Goal: Task Accomplishment & Management: Use online tool/utility

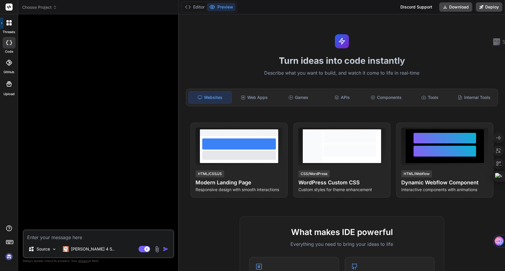
click at [53, 8] on icon at bounding box center [55, 7] width 4 height 4
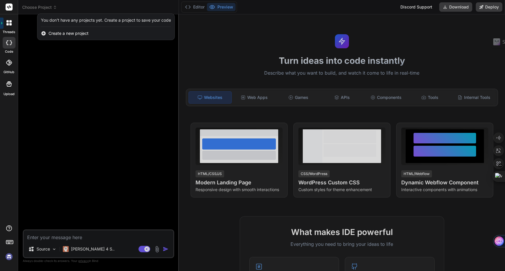
click at [10, 6] on rect at bounding box center [9, 7] width 7 height 7
click at [10, 21] on icon at bounding box center [10, 21] width 2 height 2
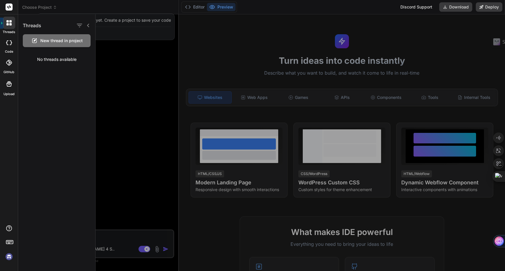
click at [6, 166] on div "threads code GitHub Upload" at bounding box center [9, 135] width 18 height 271
click at [8, 257] on img at bounding box center [9, 257] width 10 height 10
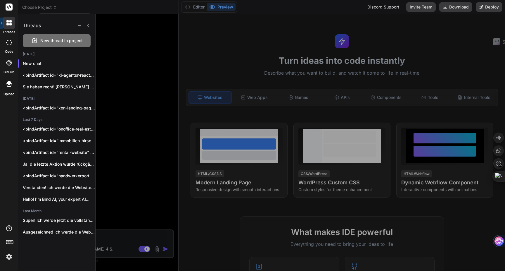
type textarea "x"
click at [11, 23] on icon at bounding box center [10, 24] width 2 height 2
click at [34, 5] on div at bounding box center [252, 135] width 505 height 271
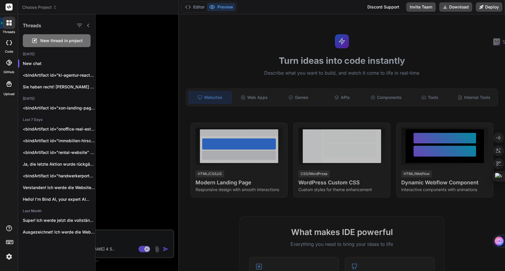
click at [34, 5] on span "Choose Project" at bounding box center [39, 7] width 35 height 6
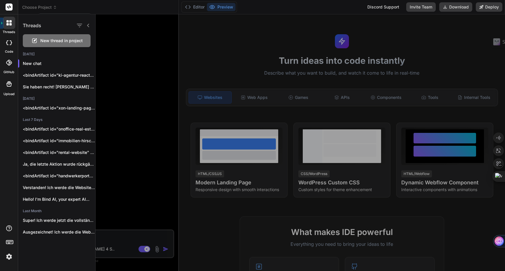
click at [51, 7] on div at bounding box center [252, 135] width 505 height 271
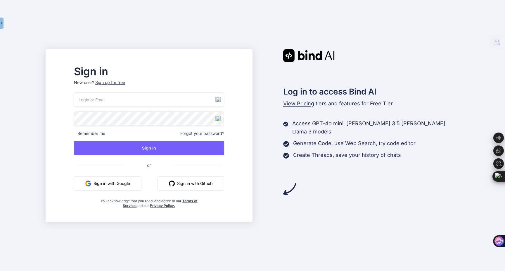
click at [123, 185] on button "Sign in with Google" at bounding box center [108, 183] width 68 height 14
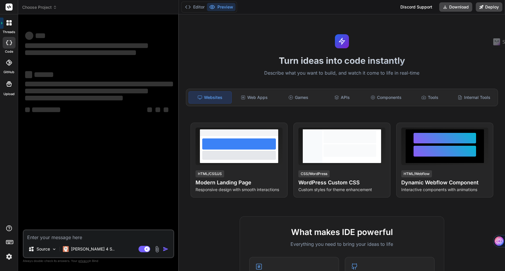
click at [32, 8] on span "Choose Project" at bounding box center [39, 7] width 35 height 6
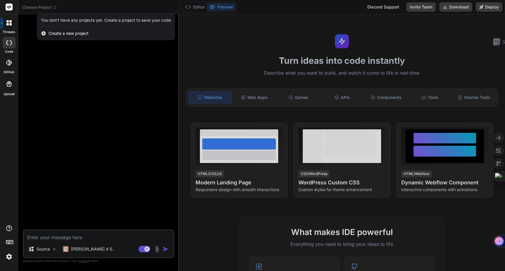
click at [114, 8] on div at bounding box center [252, 135] width 505 height 271
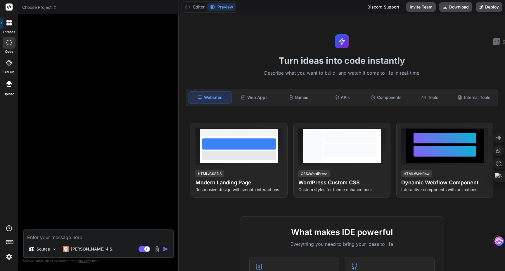
click at [50, 7] on span "Choose Project" at bounding box center [39, 7] width 35 height 6
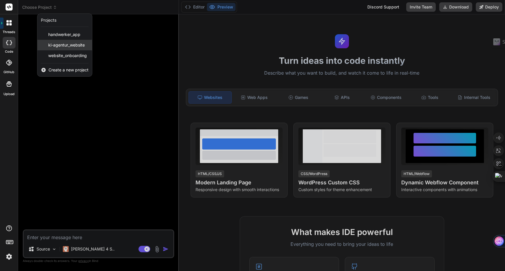
click at [63, 43] on span "ki-agentur_website" at bounding box center [66, 45] width 37 height 6
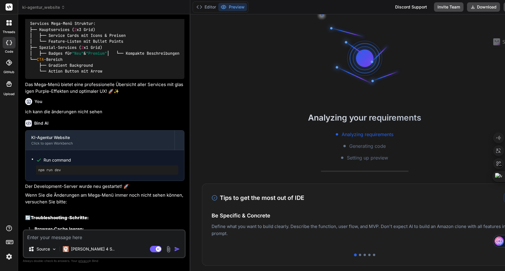
scroll to position [11, 0]
type textarea "x"
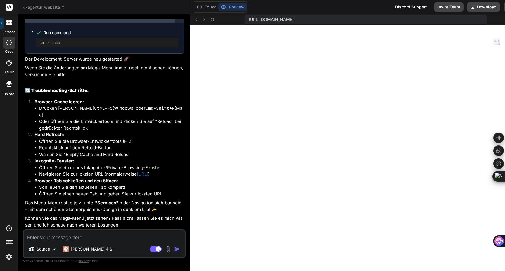
scroll to position [1861, 0]
click at [148, 171] on link "http://localhost:3000" at bounding box center [142, 174] width 11 height 6
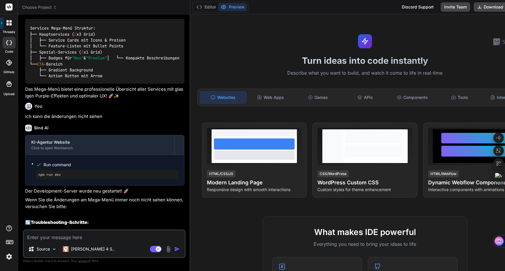
scroll to position [1674, 0]
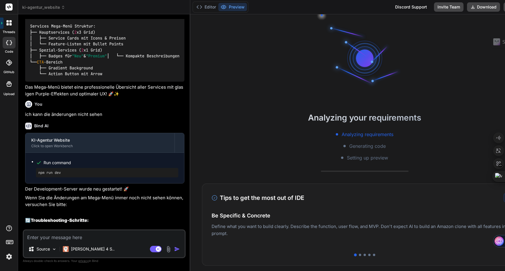
type textarea "x"
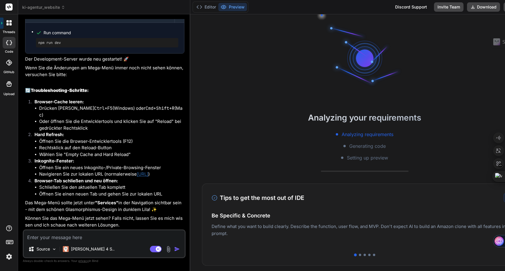
scroll to position [1861, 0]
click at [53, 234] on textarea at bounding box center [104, 235] width 161 height 11
type textarea "i"
type textarea "x"
type textarea "ic"
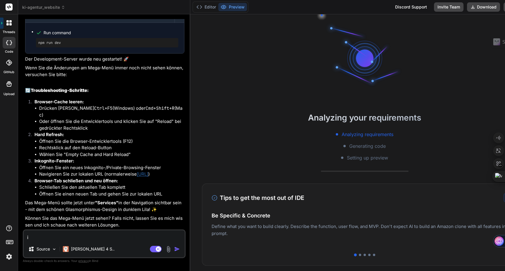
type textarea "x"
type textarea "ich"
type textarea "x"
type textarea "ich"
type textarea "x"
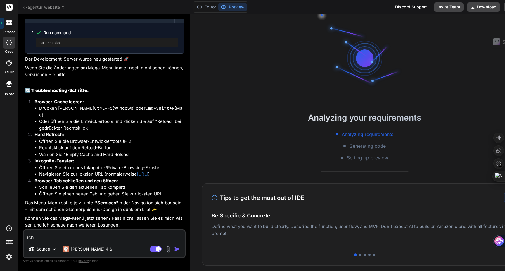
type textarea "ich h"
type textarea "x"
type textarea "ich ha"
type textarea "x"
type textarea "ich hab"
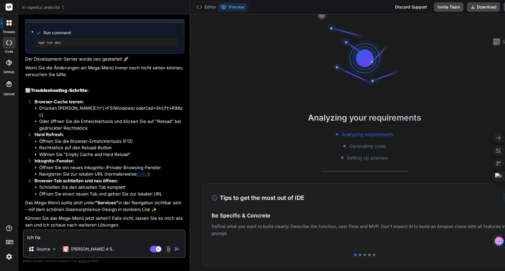
type textarea "x"
type textarea "ich habe"
type textarea "x"
type textarea "ich habe"
type textarea "x"
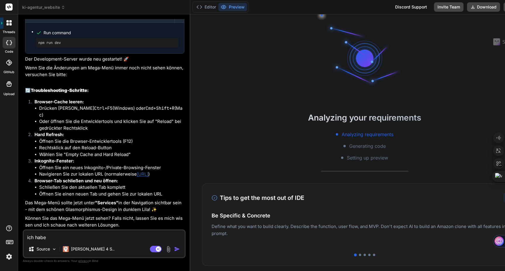
type textarea "ich habe a"
type textarea "x"
type textarea "ich habe al"
type textarea "x"
type textarea "ich habe all"
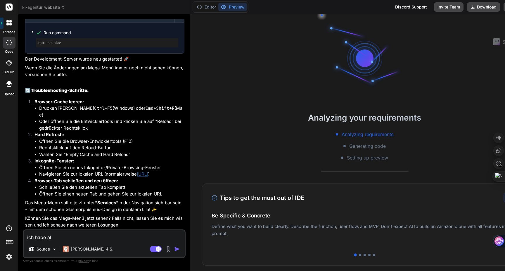
type textarea "x"
type textarea "ich habe alle"
type textarea "x"
type textarea "ich habe alles"
type textarea "x"
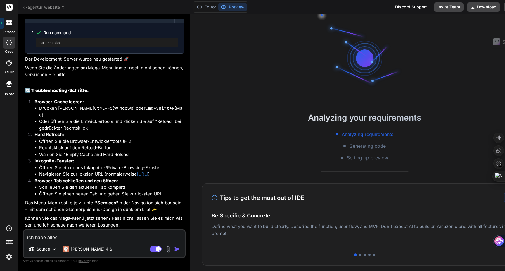
type textarea "ich habe alles"
type textarea "x"
type textarea "ich habe alles g"
type textarea "x"
type textarea "ich habe alles ge"
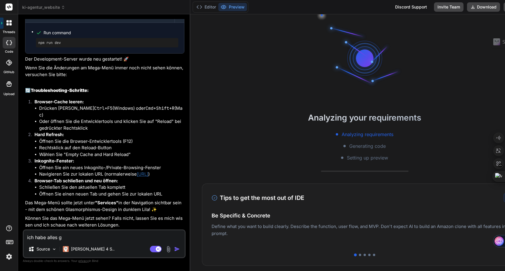
type textarea "x"
type textarea "ich habe alles gem"
type textarea "x"
type textarea "ich habe alles gema"
type textarea "x"
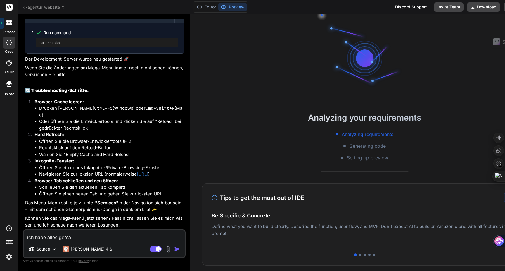
type textarea "ich habe alles gemac"
type textarea "x"
type textarea "ich habe alles gemach"
type textarea "x"
type textarea "ich habe alles gemacht"
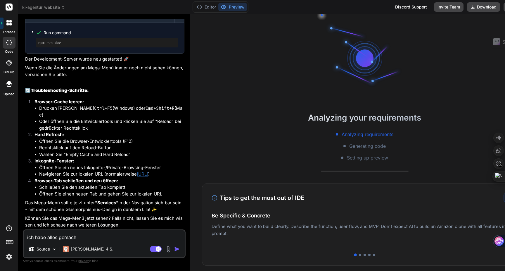
type textarea "x"
type textarea "ich habe alles gemacht,"
type textarea "x"
type textarea "ich habe alles gemacht,"
type textarea "x"
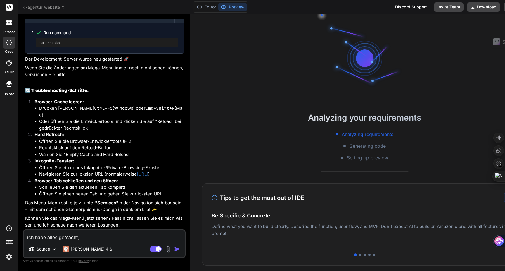
type textarea "ich habe alles gemacht, k"
type textarea "x"
type textarea "ich habe alles gemacht, ka"
type textarea "x"
type textarea "ich habe alles gemacht, kan"
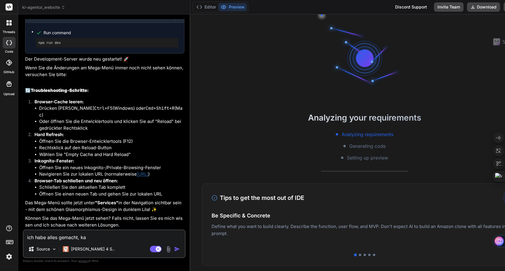
type textarea "x"
type textarea "ich habe alles gemacht, kann"
type textarea "x"
type textarea "ich habe alles gemacht, kann"
type textarea "x"
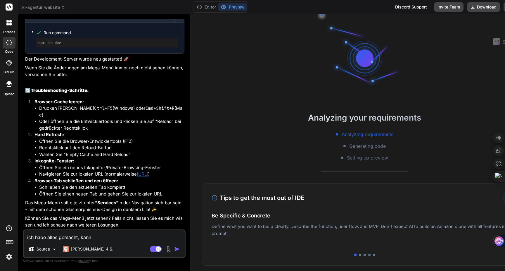
type textarea "ich habe alles gemacht, kann e"
type textarea "x"
type textarea "ich habe alles gemacht, kann es"
type textarea "x"
type textarea "ich habe alles gemacht, kann es"
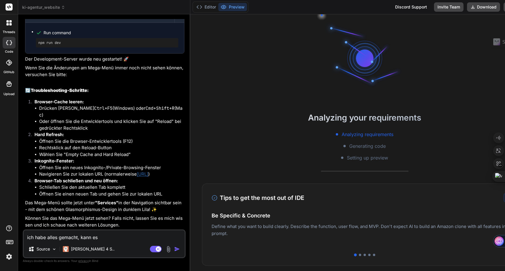
type textarea "x"
type textarea "ich habe alles gemacht, kann es n"
type textarea "x"
type textarea "ich habe alles gemacht, kann es ni"
type textarea "x"
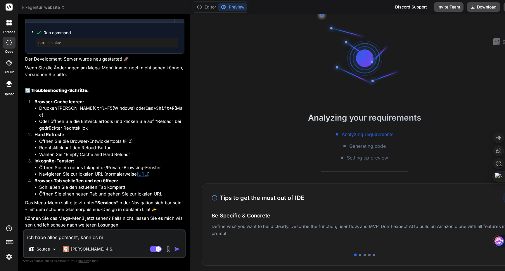
type textarea "ich habe alles gemacht, kann es nic"
type textarea "x"
type textarea "ich habe alles gemacht, kann es nich"
type textarea "x"
type textarea "ich habe alles gemacht, kann es nicht"
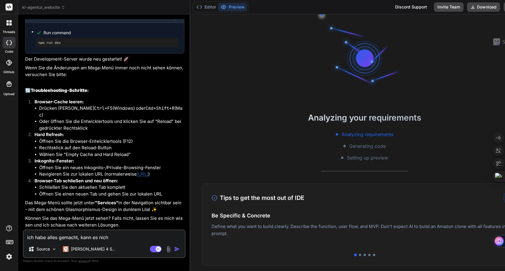
type textarea "x"
type textarea "ich habe alles gemacht, kann es nicht"
type textarea "x"
type textarea "ich habe alles gemacht, kann es nicht s"
type textarea "x"
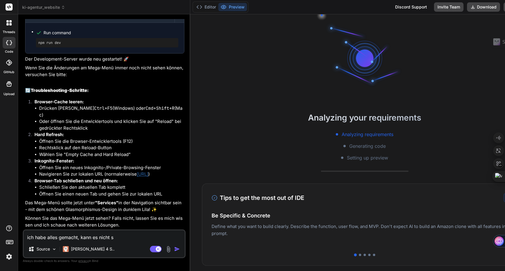
type textarea "ich habe alles gemacht, kann es nicht se"
type textarea "x"
type textarea "ich habe alles gemacht, kann es nicht seh"
type textarea "x"
type textarea "ich habe alles gemacht, kann es nicht sehe"
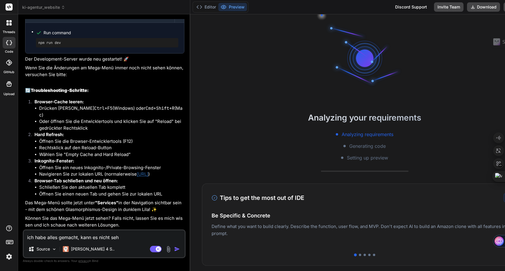
type textarea "x"
type textarea "ich habe alles gemacht, kann es nicht sehen"
type textarea "x"
type textarea "ich habe alles gemacht, kann es nicht sehen."
type textarea "x"
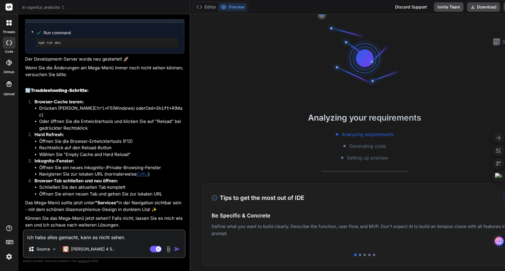
type textarea "ich habe alles gemacht, kann es nicht sehen."
type textarea "x"
type textarea "ich habe alles gemacht, kann es nicht sehen. b"
type textarea "x"
type textarea "ich habe alles gemacht, kann es nicht sehen. bi"
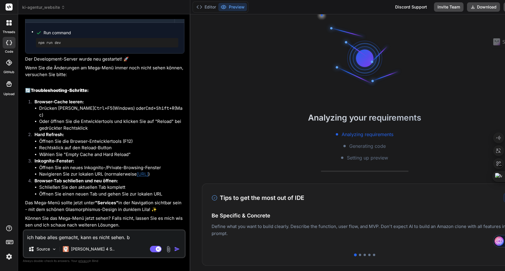
type textarea "x"
type textarea "ich habe alles gemacht, kann es nicht sehen. bit"
type textarea "x"
type textarea "ich habe alles gemacht, kann es nicht sehen. bitt"
type textarea "x"
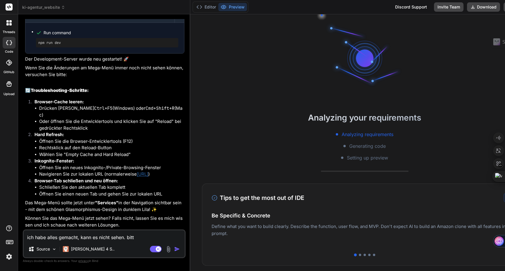
type textarea "ich habe alles gemacht, kann es nicht sehen. bitte"
type textarea "x"
type textarea "ich habe alles gemacht, kann es nicht sehen. bitte"
type textarea "x"
type textarea "ich habe alles gemacht, kann es nicht sehen. bitte f"
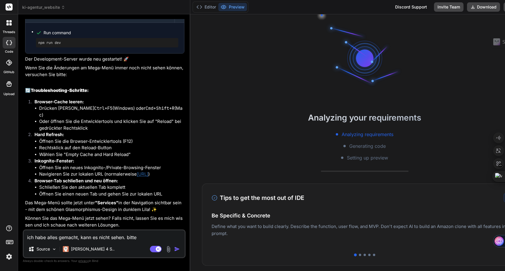
type textarea "x"
type textarea "ich habe alles gemacht, kann es nicht sehen. bitte fi"
type textarea "x"
type textarea "ich habe alles gemacht, kann es nicht sehen. bitte fix"
type textarea "x"
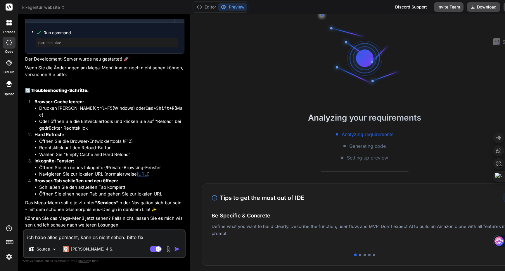
type textarea "ich habe alles gemacht, kann es nicht sehen. bitte fixe"
type textarea "x"
type textarea "ich habe alles gemacht, kann es nicht sehen. bitte fixen"
type textarea "x"
type textarea "ich habe alles gemacht, kann es nicht sehen. bitte fixen"
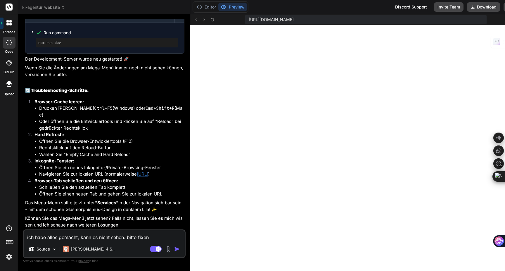
type textarea "x"
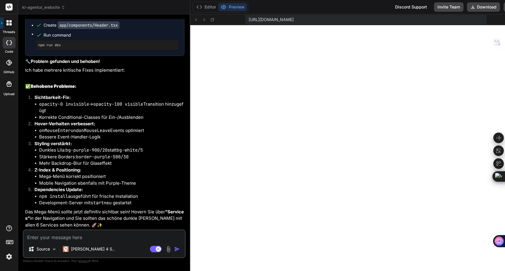
scroll to position [2150, 0]
click at [211, 21] on icon at bounding box center [212, 19] width 3 height 3
click at [92, 211] on p "Das Mega-Menü sollte jetzt definitiv sichtbar sein! Hovern Sie über "Services" …" at bounding box center [104, 219] width 159 height 20
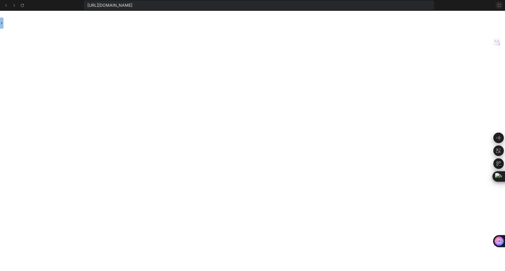
click at [499, 8] on button at bounding box center [499, 5] width 7 height 7
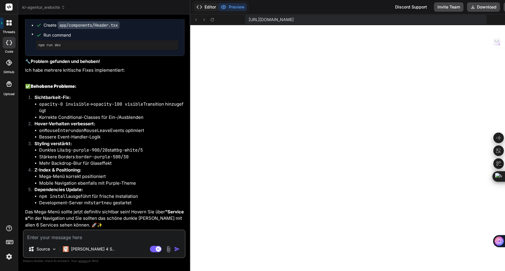
click at [198, 8] on button "Editor" at bounding box center [206, 7] width 24 height 8
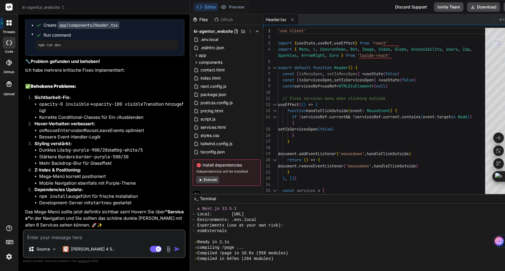
click at [201, 178] on button "Execute" at bounding box center [208, 179] width 23 height 7
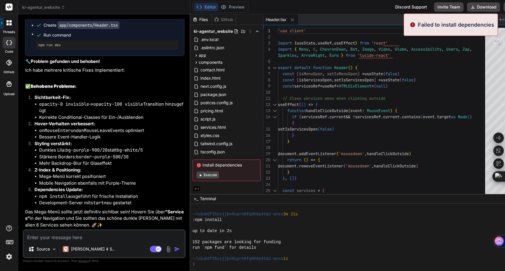
scroll to position [1456, 0]
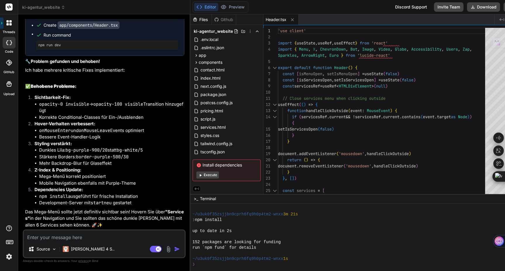
click at [197, 176] on button "Execute" at bounding box center [208, 174] width 23 height 7
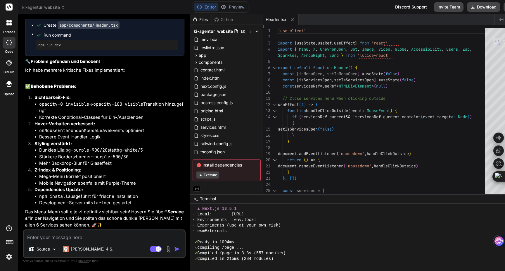
scroll to position [1606, 0]
click at [203, 175] on button "Execute" at bounding box center [208, 174] width 23 height 7
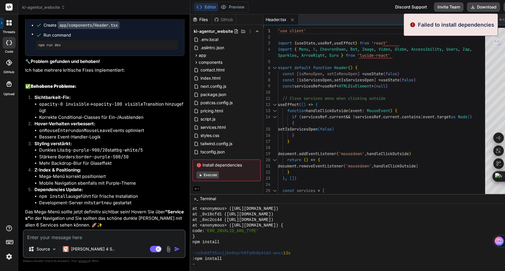
scroll to position [2195, 0]
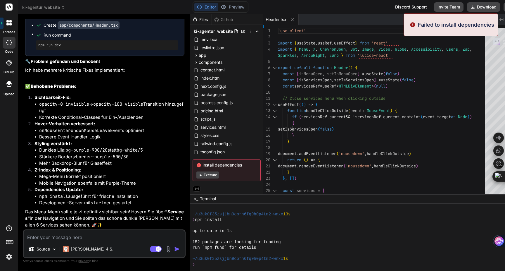
click at [203, 175] on button "Execute" at bounding box center [208, 174] width 23 height 7
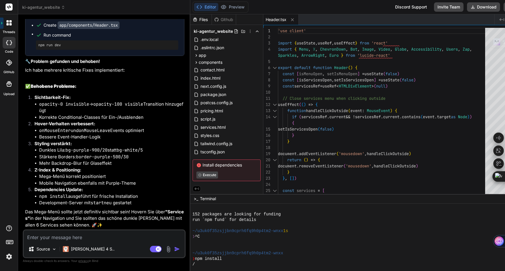
scroll to position [2262, 0]
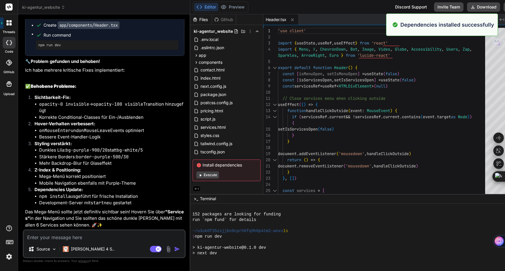
click at [202, 175] on button "Execute" at bounding box center [208, 174] width 23 height 7
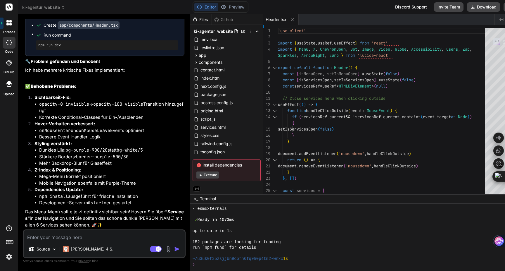
click at [202, 175] on button "Execute" at bounding box center [208, 174] width 23 height 7
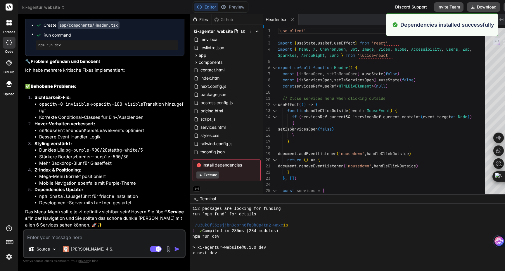
click at [202, 175] on button "Execute" at bounding box center [208, 174] width 23 height 7
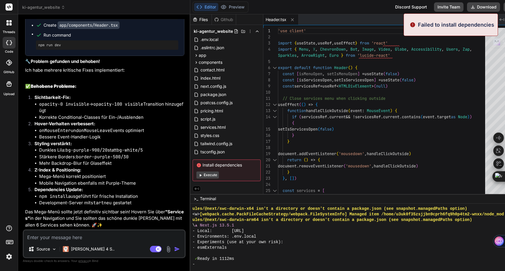
click at [202, 175] on button "Execute" at bounding box center [208, 174] width 23 height 7
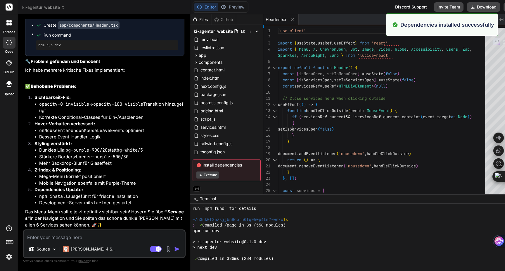
scroll to position [3523, 0]
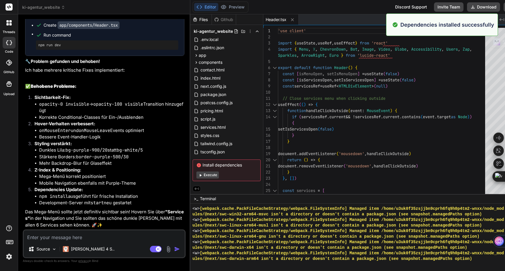
click at [202, 175] on button "Execute" at bounding box center [208, 174] width 23 height 7
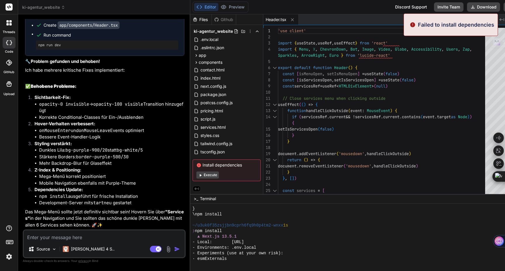
scroll to position [3845, 0]
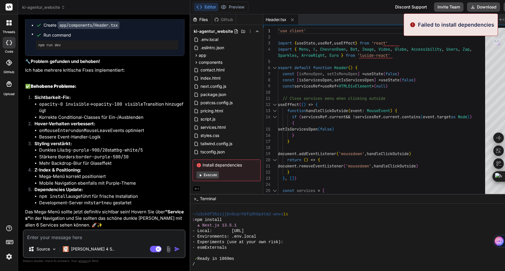
click at [202, 175] on button "Execute" at bounding box center [208, 174] width 23 height 7
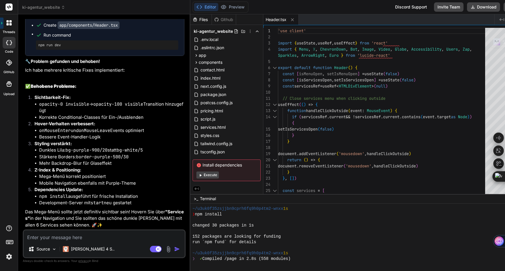
scroll to position [3923, 0]
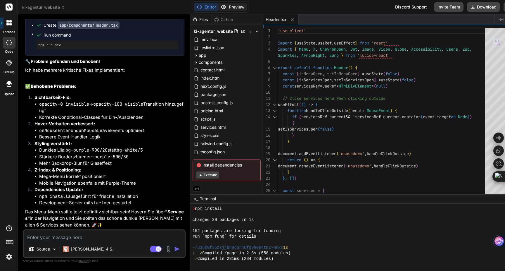
click at [227, 8] on button "Preview" at bounding box center [232, 7] width 29 height 8
click at [201, 175] on button "Execute" at bounding box center [208, 174] width 23 height 7
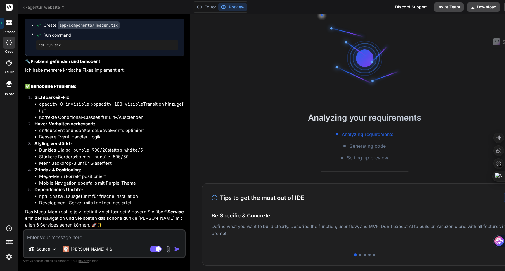
scroll to position [3990, 0]
type textarea "x"
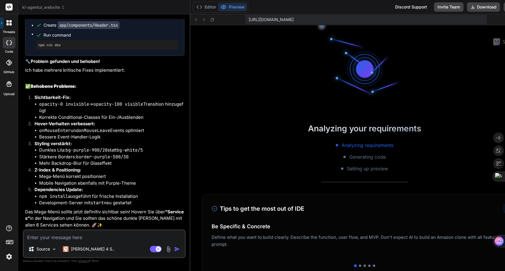
scroll to position [4073, 0]
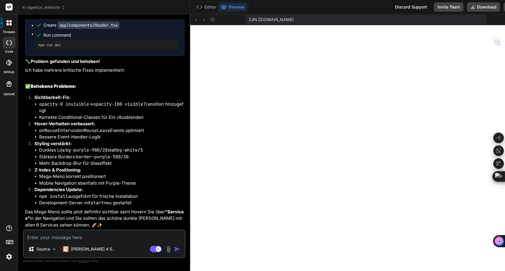
click at [49, 238] on textarea at bounding box center [104, 235] width 161 height 11
type textarea "d"
type textarea "x"
type textarea "da"
type textarea "x"
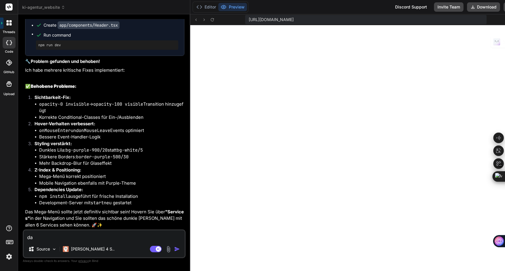
type textarea "das"
type textarea "x"
type textarea "das"
type textarea "x"
type textarea "das m"
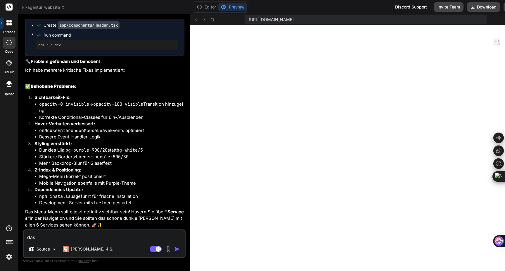
type textarea "x"
type textarea "das me"
type textarea "x"
type textarea "das meg"
type textarea "x"
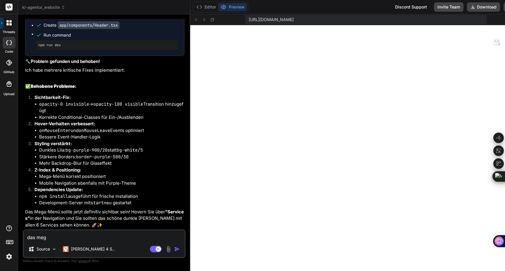
type textarea "das mega"
type textarea "x"
type textarea "das mega"
type textarea "x"
type textarea "das mega m"
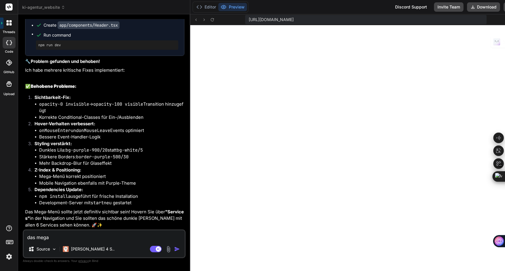
type textarea "x"
type textarea "das mega mü"
type textarea "x"
type textarea "das mega m"
type textarea "x"
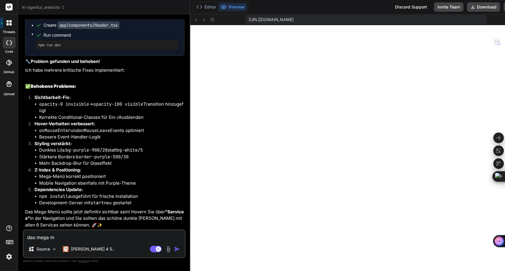
type textarea "das mega me"
type textarea "x"
type textarea "das mega men"
type textarea "x"
type textarea "das mega menü"
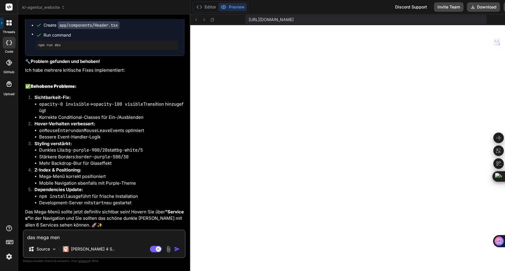
type textarea "x"
type textarea "das mega menü"
type textarea "x"
type textarea "das mega menü e"
type textarea "x"
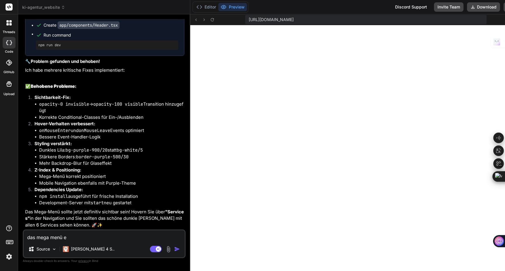
type textarea "das mega menü er"
type textarea "x"
type textarea "das mega menü ers"
type textarea "x"
type textarea "das mega menü ersc"
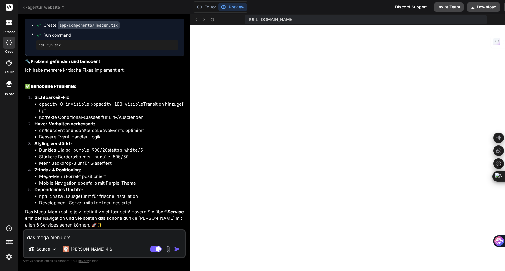
type textarea "x"
type textarea "das mega menü ersch"
type textarea "x"
type textarea "das mega menü ersche"
type textarea "x"
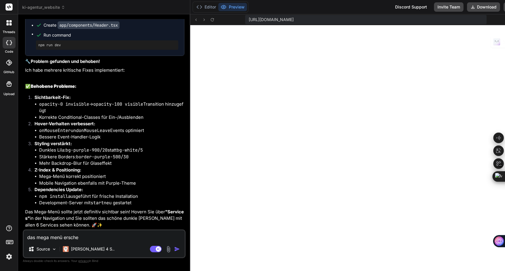
type textarea "das mega menü erschei"
type textarea "x"
type textarea "das mega menü erschein"
type textarea "x"
type textarea "das mega menü erscheint"
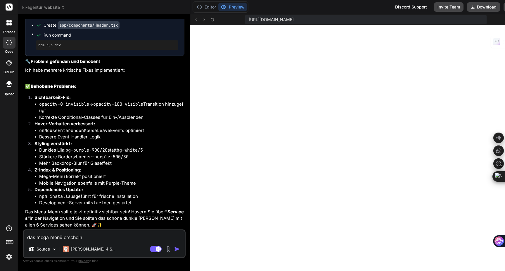
type textarea "x"
type textarea "das mega menü erscheint"
type textarea "x"
type textarea "das mega menü erscheint n"
type textarea "x"
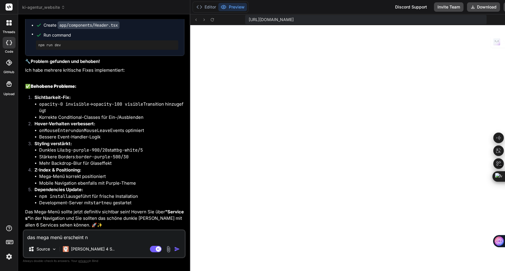
type textarea "das mega menü erscheint ni"
type textarea "x"
type textarea "das mega menü erscheint nic"
type textarea "x"
type textarea "das mega menü erscheint nich"
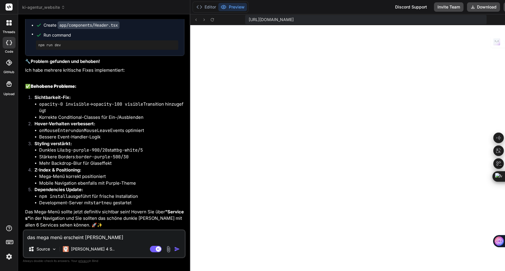
type textarea "x"
type textarea "das mega menü erscheint nicht"
type textarea "x"
type textarea "das mega menü erscheint nicht"
type textarea "x"
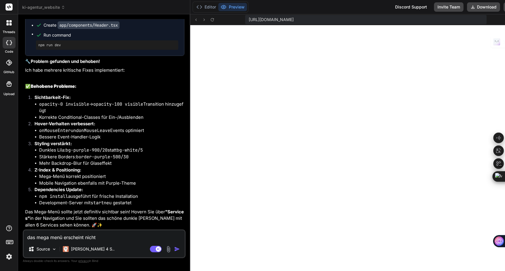
type textarea "das mega menü erscheint nicht"
type textarea "x"
type textarea "das mega menü erscheint nicht."
type textarea "x"
type textarea "das mega menü erscheint nicht."
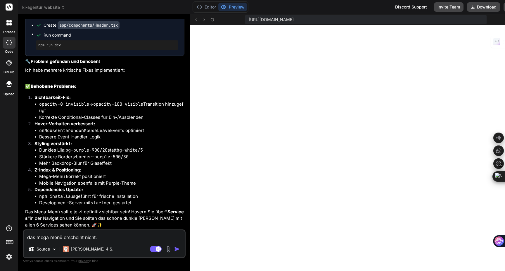
type textarea "x"
type textarea "das mega menü erscheint nicht. i"
type textarea "x"
type textarea "das mega menü erscheint nicht. ic"
type textarea "x"
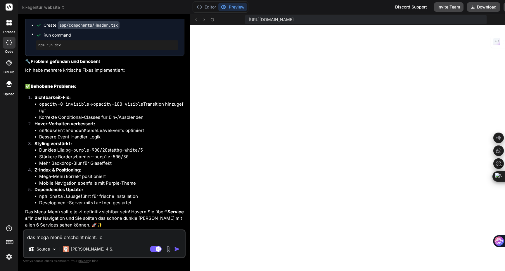
type textarea "das mega menü erscheint nicht. ich"
type textarea "x"
type textarea "das mega menü erscheint nicht. ich"
type textarea "x"
type textarea "das mega menü erscheint nicht. ich s"
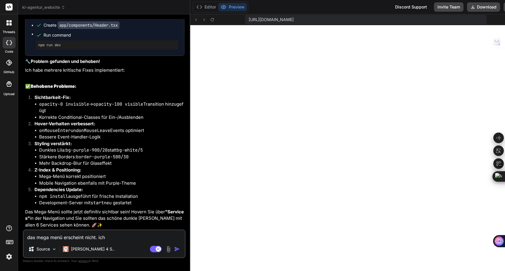
type textarea "x"
type textarea "das mega menü erscheint nicht. ich se"
type textarea "x"
type textarea "das mega menü erscheint nicht. ich seh"
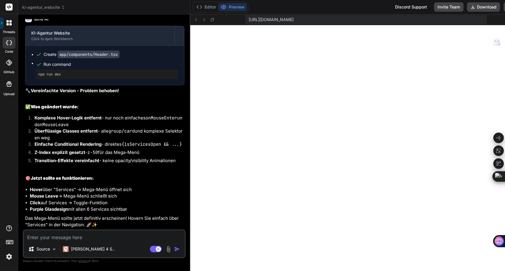
scroll to position [2404, 0]
click at [65, 238] on textarea at bounding box center [104, 235] width 161 height 11
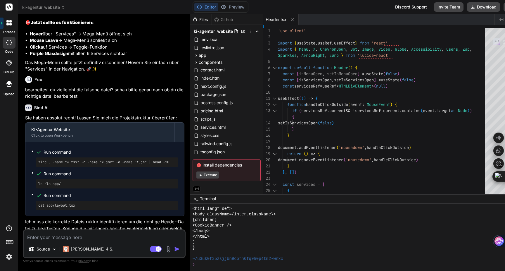
scroll to position [2583, 0]
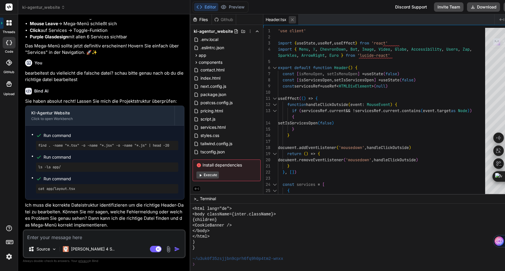
click at [291, 19] on icon at bounding box center [292, 19] width 3 height 3
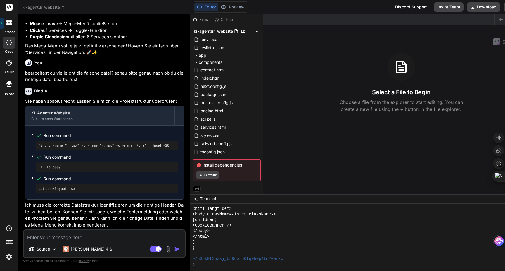
click at [54, 240] on textarea at bounding box center [104, 235] width 161 height 11
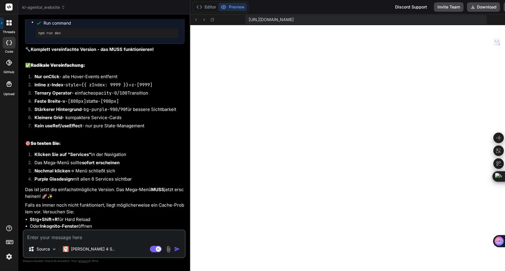
scroll to position [2867, 0]
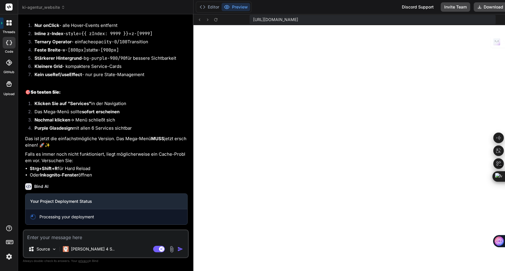
scroll to position [2918, 0]
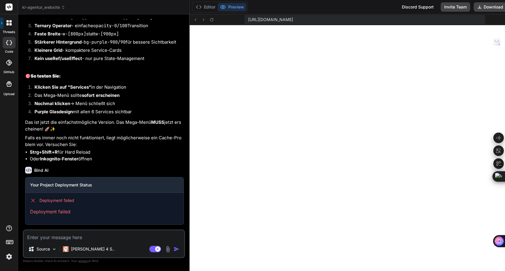
click at [63, 237] on textarea at bounding box center [104, 235] width 161 height 11
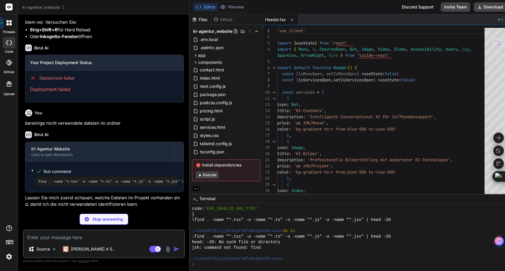
scroll to position [3036, 0]
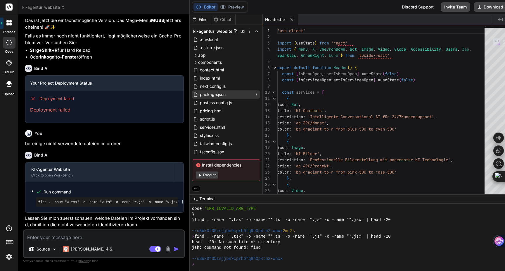
click at [199, 92] on span "package.json" at bounding box center [212, 94] width 27 height 7
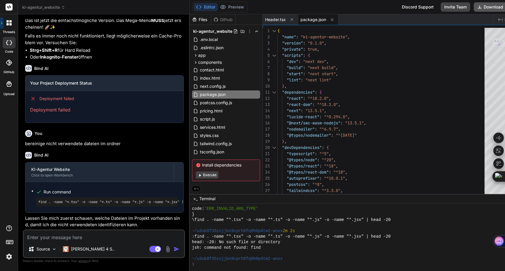
click at [474, 6] on button "Download" at bounding box center [490, 6] width 33 height 9
click at [206, 174] on button "Execute" at bounding box center [207, 174] width 23 height 7
click at [196, 175] on button "Execute" at bounding box center [207, 174] width 23 height 7
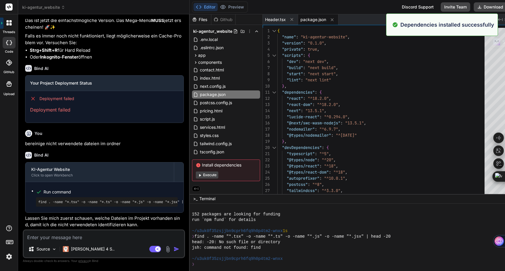
click at [201, 174] on button "Execute" at bounding box center [207, 174] width 23 height 7
click at [198, 174] on button "Execute" at bounding box center [207, 174] width 23 height 7
drag, startPoint x: 72, startPoint y: 110, endPoint x: 29, endPoint y: 110, distance: 43.0
click at [29, 110] on div "Deployment failed Deployment failed" at bounding box center [104, 104] width 158 height 27
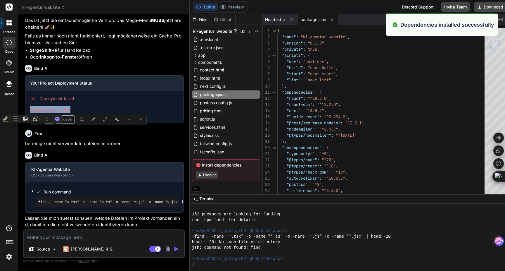
copy p "Deployment failed"
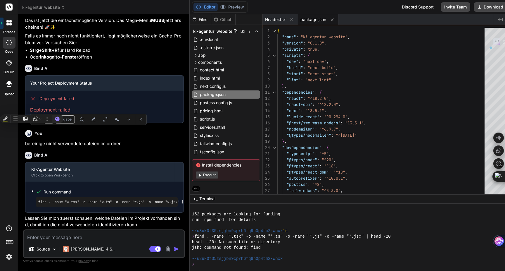
click at [41, 237] on textarea at bounding box center [104, 235] width 161 height 11
paste textarea "Deployment failed"
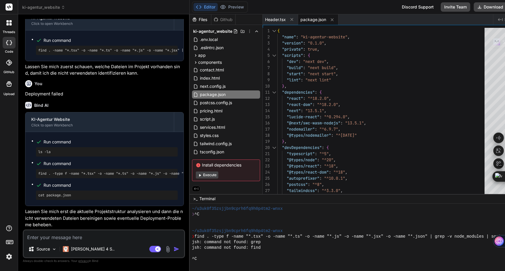
scroll to position [3188, 0]
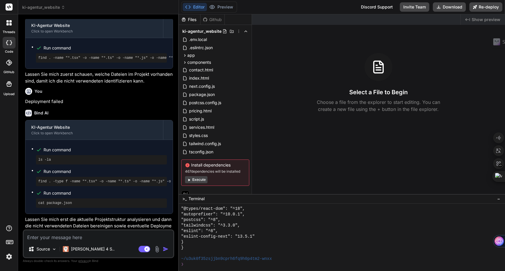
scroll to position [261, 0]
click at [201, 180] on button "Execute" at bounding box center [196, 179] width 23 height 7
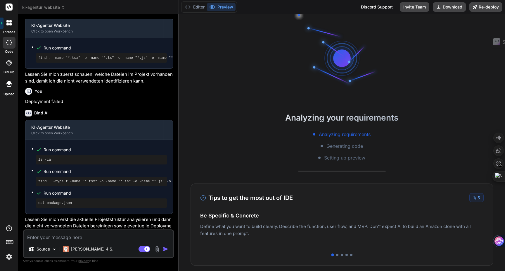
scroll to position [517, 0]
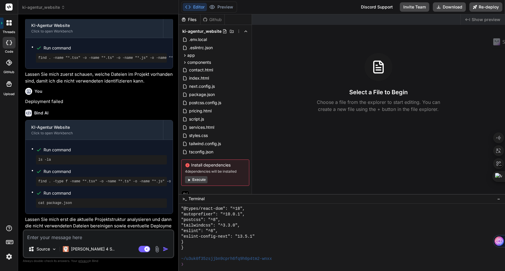
click at [204, 178] on button "Execute" at bounding box center [196, 179] width 23 height 7
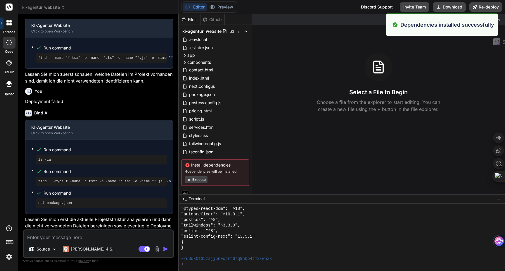
scroll to position [772, 0]
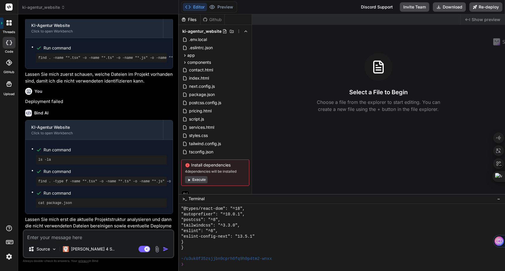
click at [199, 180] on button "Execute" at bounding box center [196, 179] width 23 height 7
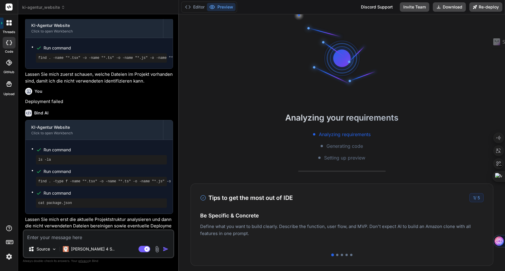
scroll to position [839, 0]
type textarea "x"
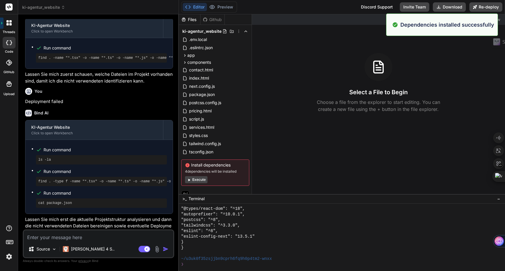
scroll to position [1028, 0]
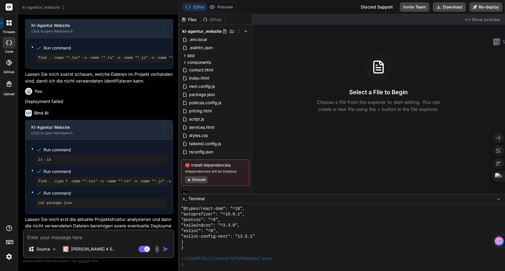
click at [68, 233] on textarea at bounding box center [99, 235] width 150 height 11
type textarea "s"
type textarea "x"
type textarea "st"
type textarea "x"
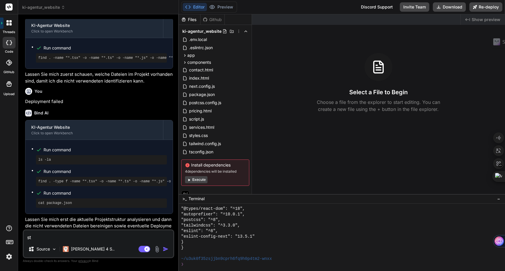
type textarea "sta"
type textarea "x"
type textarea "star"
type textarea "x"
type textarea "start"
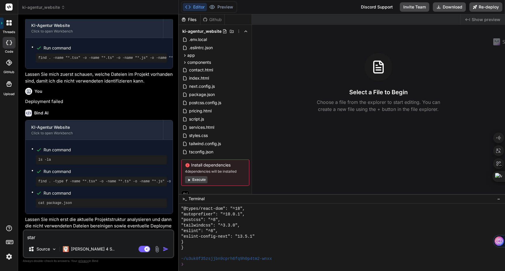
type textarea "x"
type textarea "starte"
type textarea "x"
type textarea "starte"
type textarea "x"
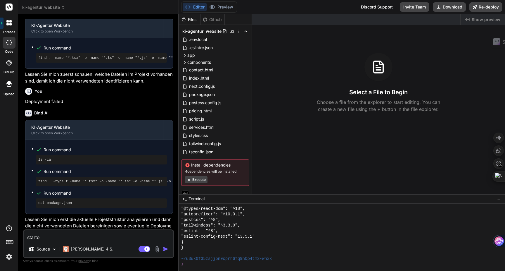
type textarea "starte p"
type textarea "x"
type textarea "starte pr"
type textarea "x"
type textarea "starte pre"
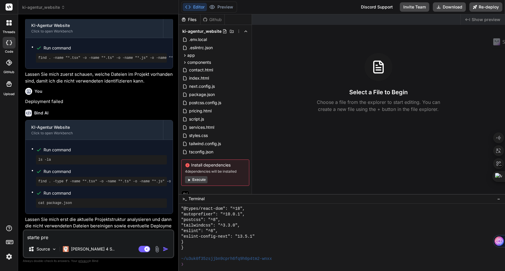
type textarea "x"
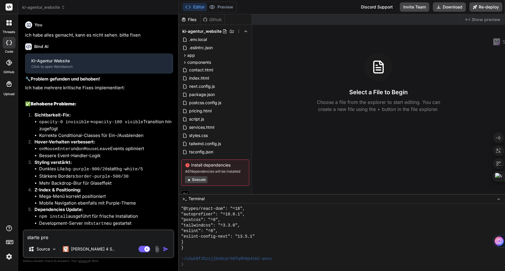
type textarea "x"
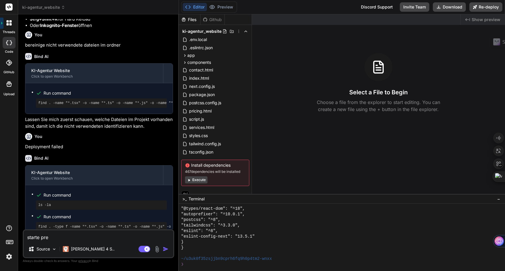
scroll to position [871, 0]
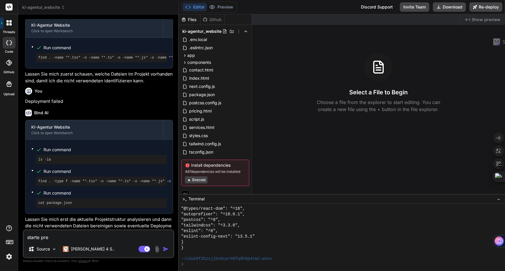
click at [73, 236] on textarea "starte pre" at bounding box center [99, 235] width 150 height 11
type textarea "starte prev"
type textarea "x"
type textarea "starte previ"
type textarea "x"
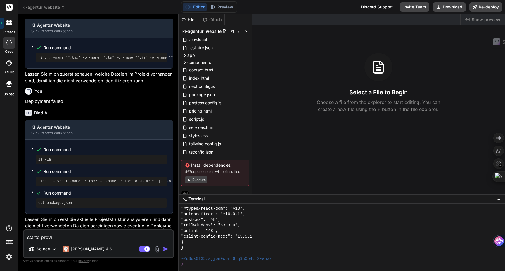
type textarea "starte previe"
type textarea "x"
type textarea "starte preview"
type textarea "x"
type textarea "starte preview"
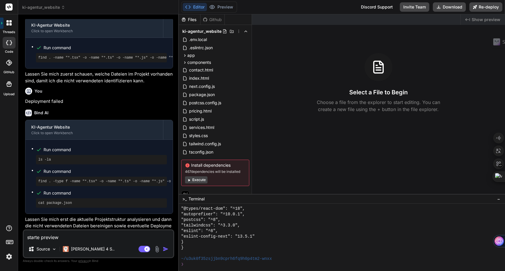
type textarea "x"
type textarea "starte preview d"
type textarea "x"
type textarea "starte preview de"
type textarea "x"
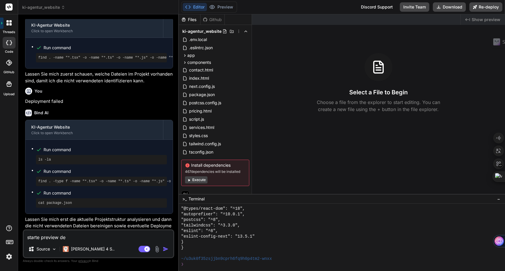
type textarea "starte preview der"
type textarea "x"
type textarea "starte preview der"
type textarea "x"
type textarea "starte preview der s"
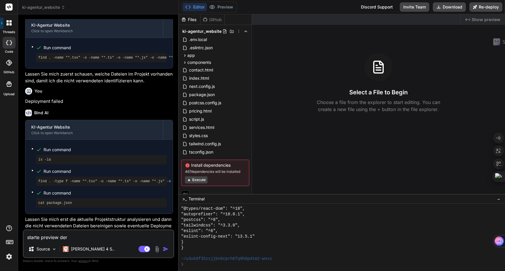
type textarea "x"
type textarea "starte preview der se"
type textarea "x"
type textarea "starte preview der sei"
type textarea "x"
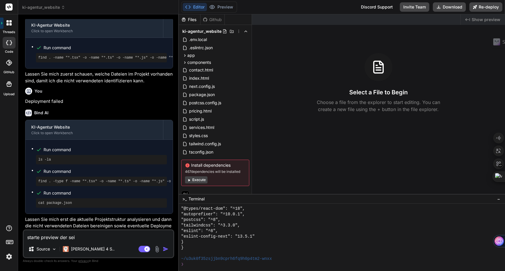
type textarea "starte preview der seit"
type textarea "x"
type textarea "starte preview der seite"
type textarea "x"
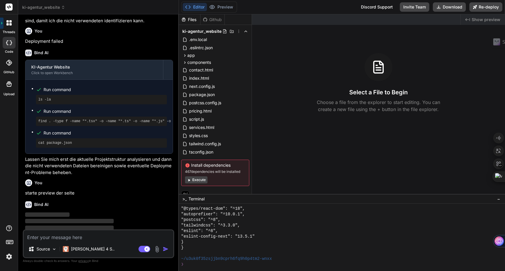
scroll to position [932, 0]
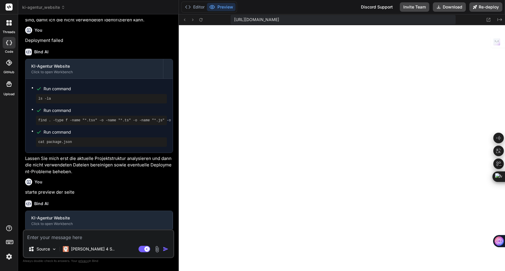
type textarea "x"
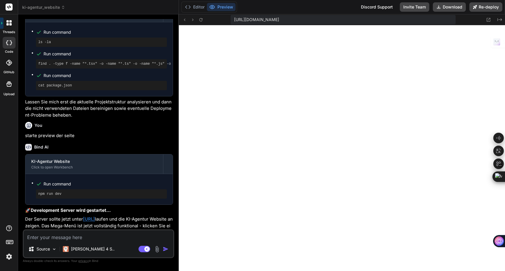
scroll to position [378, 0]
click at [79, 240] on div "Source Claude 4 S.. Agent Mode. When this toggle is activated, AI automatically…" at bounding box center [98, 243] width 151 height 29
click at [80, 236] on textarea at bounding box center [99, 235] width 150 height 11
type textarea "v"
type textarea "x"
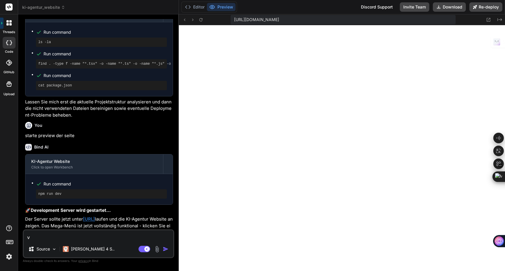
type textarea "ve"
type textarea "x"
type textarea "ver"
type textarea "x"
type textarea "verw"
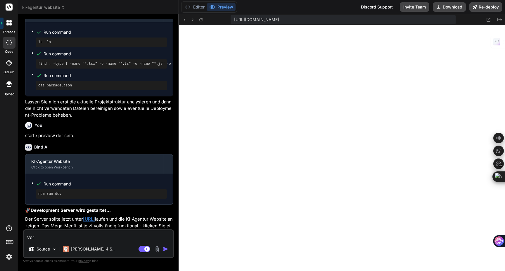
type textarea "x"
type textarea "verwe"
type textarea "x"
type textarea "verwen"
type textarea "x"
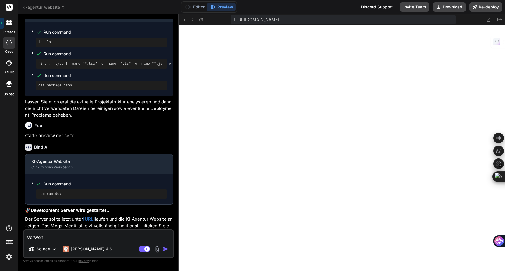
type textarea "verwend"
type textarea "x"
type textarea "verwende"
type textarea "x"
type textarea "verwende"
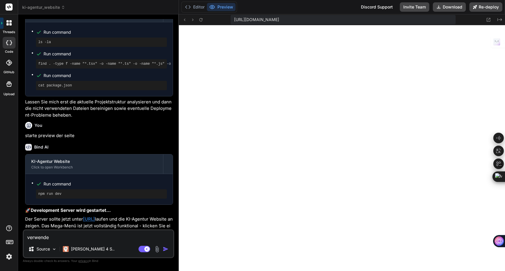
type textarea "x"
type textarea "verwende k"
type textarea "x"
type textarea "verwende ke"
type textarea "x"
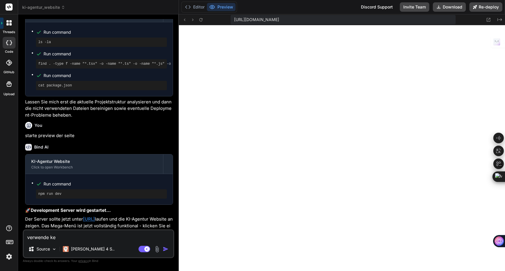
type textarea "verwende kei"
type textarea "x"
type textarea "verwende kein"
type textarea "x"
type textarea "verwende keine"
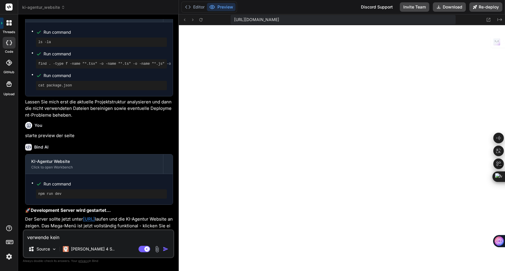
type textarea "x"
type textarea "verwende keine"
type textarea "x"
type textarea "verwende keine g"
type textarea "x"
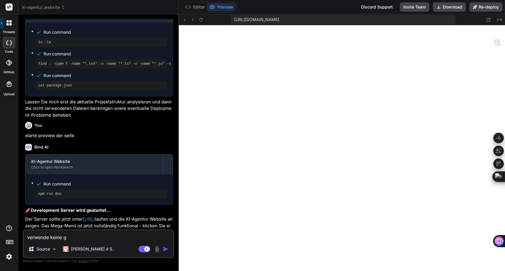
type textarea "verwende keine go"
type textarea "x"
type textarea "verwende keine goo"
type textarea "x"
type textarea "verwende keine goog"
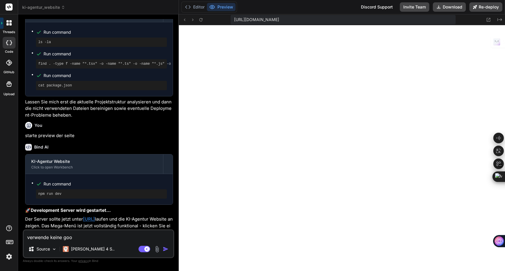
type textarea "x"
type textarea "verwende keine googl"
type textarea "x"
type textarea "verwende keine google"
type textarea "x"
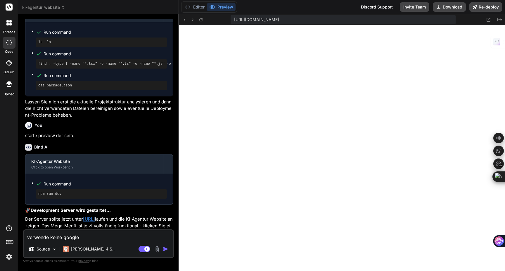
type textarea "verwende keine google"
type textarea "x"
type textarea "verwende keine google s"
type textarea "x"
type textarea "verwende keine google sc"
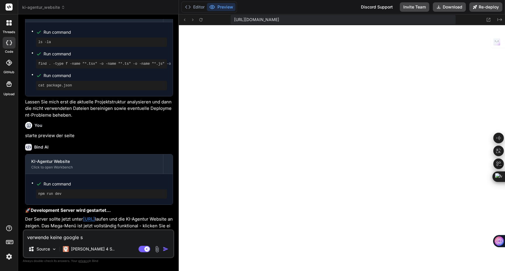
type textarea "x"
type textarea "verwende keine google sch"
type textarea "x"
type textarea "verwende keine google schr"
type textarea "x"
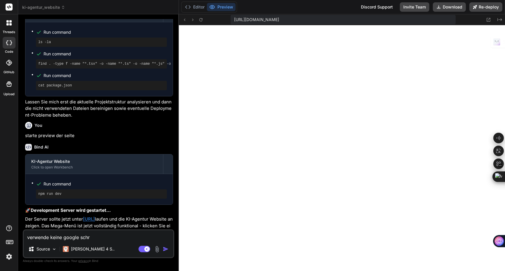
type textarea "verwende keine google schri"
type textarea "x"
type textarea "verwende keine google schrif"
type textarea "x"
type textarea "verwende keine google schrift"
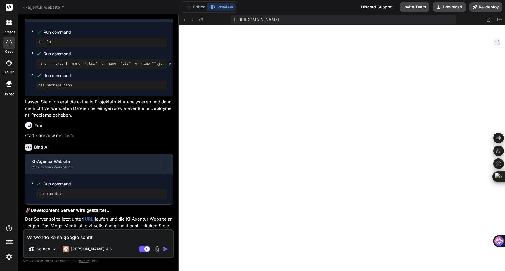
type textarea "x"
type textarea "verwende keine google schrifte"
type textarea "x"
type textarea "verwende keine google schriften"
type textarea "x"
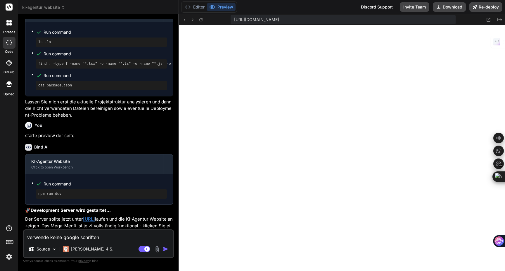
type textarea "verwende keine google schriften"
type textarea "x"
type textarea "verwende keine google schriften"
type textarea "x"
type textarea "verwende keine google schriften"
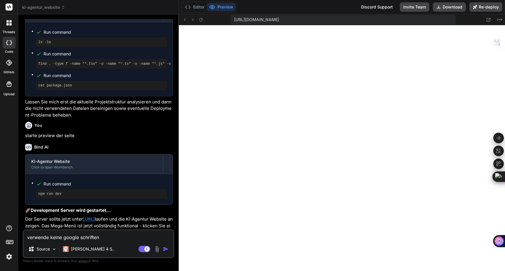
type textarea "x"
type textarea "verwende keine google schriften o"
type textarea "x"
type textarea "verwende keine google schriften od"
type textarea "x"
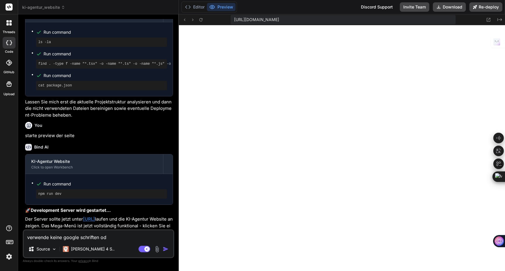
type textarea "verwende keine google schriften ode"
type textarea "x"
type textarea "verwende keine google schriften oder"
type textarea "x"
type textarea "verwende keine google schriften oder"
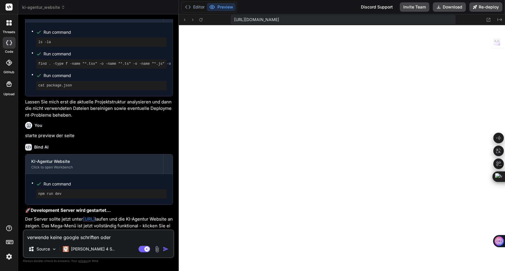
type textarea "x"
type textarea "verwende keine google schriften oder d"
type textarea "x"
type textarea "verwende keine google schriften oder di"
type textarea "x"
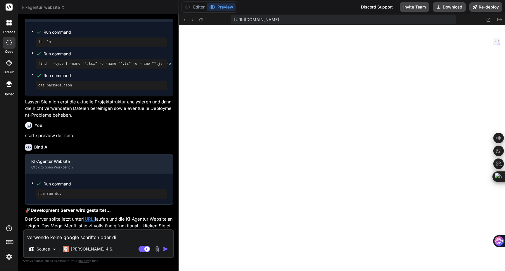
type textarea "verwende keine google schriften oder din"
type textarea "x"
type textarea "verwende keine google schriften oder ding"
type textarea "x"
type textarea "verwende keine google schriften oder dinge"
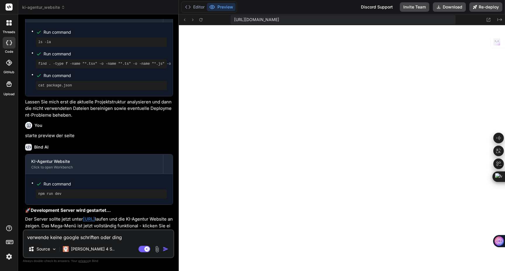
type textarea "x"
type textarea "verwende keine google schriften oder dinge"
type textarea "x"
type textarea "verwende keine google schriften oder dinge d"
type textarea "x"
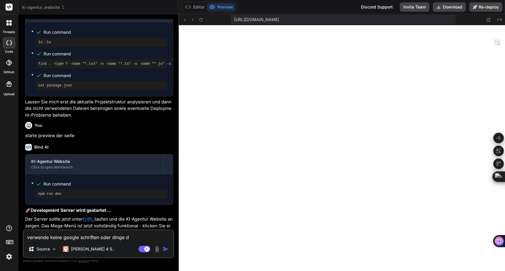
type textarea "verwende keine google schriften oder dinge di"
type textarea "x"
type textarea "verwende keine google schriften oder dinge die"
type textarea "x"
type textarea "verwende keine google schriften oder dinge die"
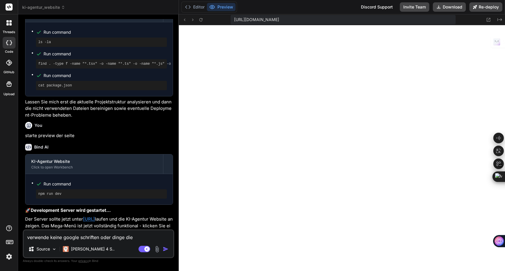
type textarea "x"
type textarea "verwende keine google schriften oder dinge die n"
type textarea "x"
type textarea "verwende keine google schriften oder dinge die na"
type textarea "x"
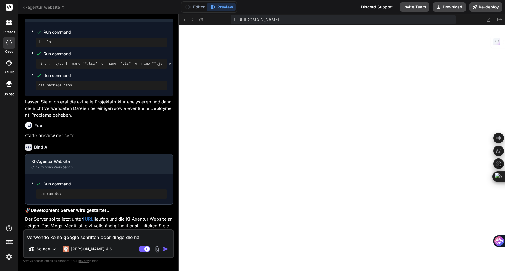
type textarea "verwende keine google schriften oder dinge die nac"
type textarea "x"
type textarea "verwende keine google schriften oder dinge die nach"
type textarea "x"
type textarea "verwende keine google schriften oder dinge die nach"
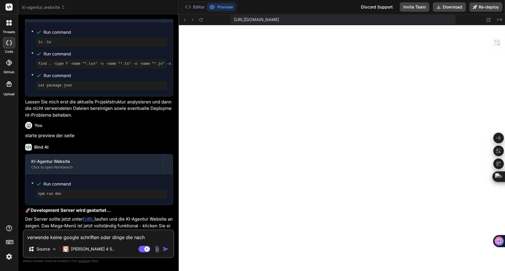
type textarea "x"
type textarea "verwende keine google schriften oder dinge die nach a"
type textarea "x"
type textarea "verwende keine google schriften oder dinge die nach am"
type textarea "x"
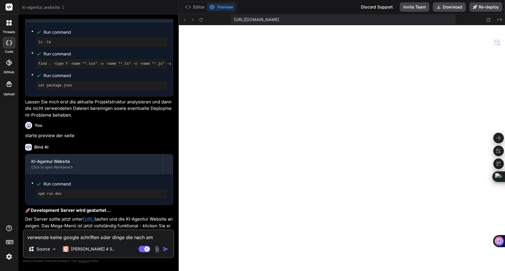
type textarea "verwende keine google schriften oder dinge die nach ame"
type textarea "x"
type textarea "verwende keine google schriften oder dinge die nach amer"
type textarea "x"
type textarea "verwende keine google schriften oder dinge die nach ameri"
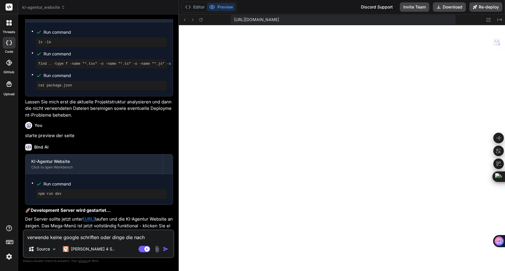
type textarea "x"
type textarea "verwende keine google schriften oder dinge die nach amerik"
type textarea "x"
type textarea "verwende keine google schriften oder dinge die nach amerika"
type textarea "x"
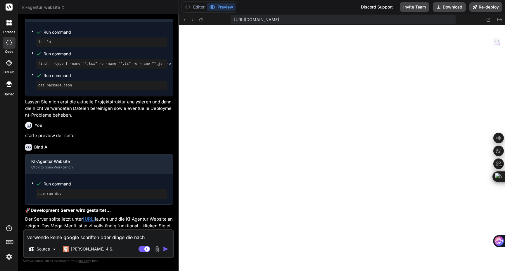
type textarea "verwende keine google schriften oder dinge die nach amerika"
type textarea "x"
type textarea "verwende keine google schriften oder dinge die nach amerika g"
type textarea "x"
type textarea "verwende keine google schriften oder dinge die nach amerika ge"
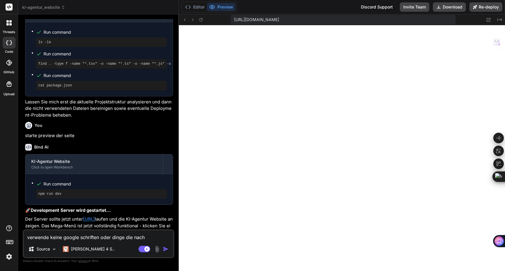
type textarea "x"
type textarea "verwende keine google schriften oder dinge die nach amerika geh"
type textarea "x"
type textarea "verwende keine google schriften oder dinge die nach amerika gehe"
type textarea "x"
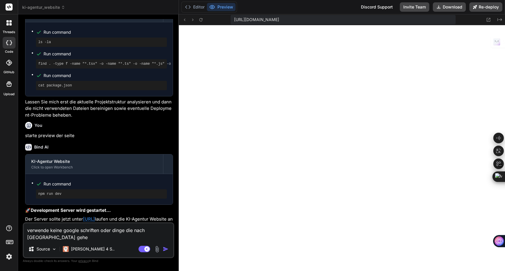
type textarea "verwende keine google schriften oder dinge die nach [GEOGRAPHIC_DATA] gehen"
type textarea "x"
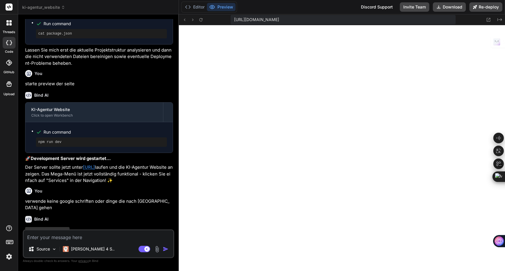
scroll to position [1049, 0]
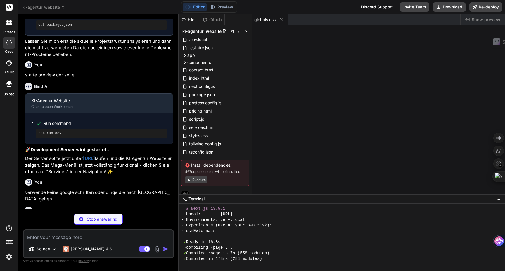
type textarea "x"
type textarea "tml> ) }"
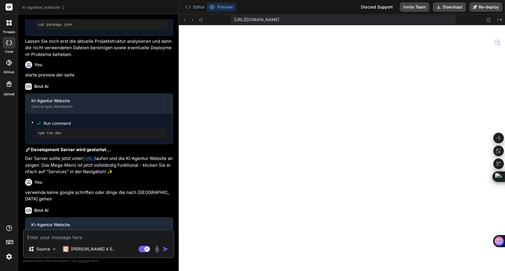
type textarea "x"
type textarea "</html> ) }"
type textarea "x"
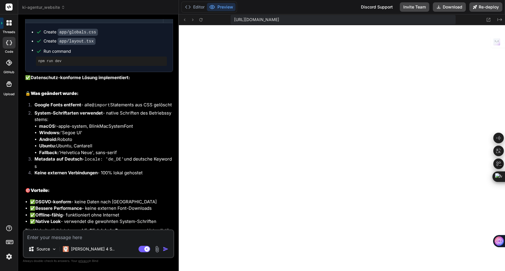
scroll to position [1265, 0]
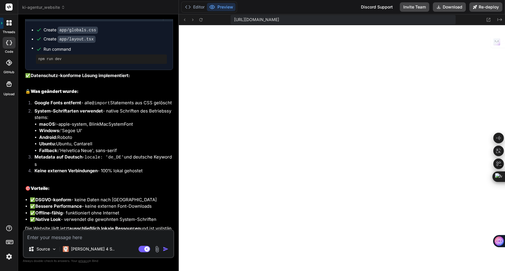
click at [44, 236] on textarea at bounding box center [99, 235] width 150 height 11
type textarea "d"
type textarea "x"
type textarea "de"
type textarea "x"
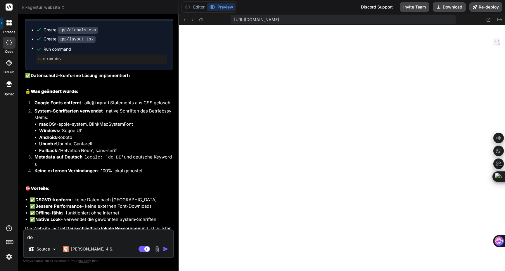
type textarea "der"
type textarea "x"
type textarea "der"
type textarea "x"
type textarea "der c"
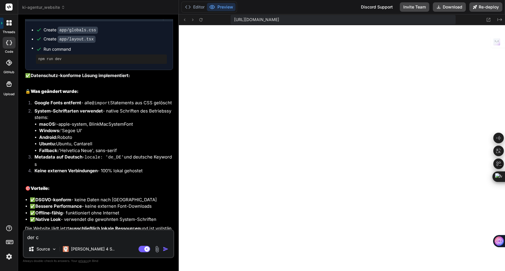
type textarea "x"
drag, startPoint x: 61, startPoint y: 238, endPoint x: 17, endPoint y: 236, distance: 43.6
click at [17, 236] on div "threads code GitHub Upload ki-agentur_website Created with Pixso. Bind AI Web S…" at bounding box center [252, 135] width 505 height 271
paste textarea "ookie-banner muß alle cookies blockieren, bevor der nutzer nicht sein einerstän…"
type textarea "der cookie-banner muß alle cookies blockieren, bevor der nutzer nicht sein eine…"
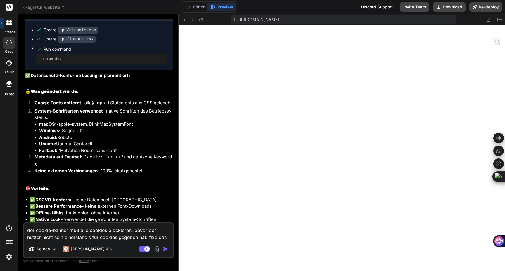
type textarea "x"
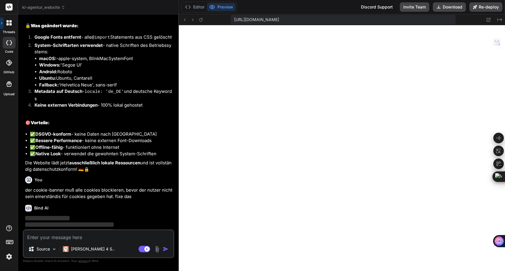
scroll to position [1332, 0]
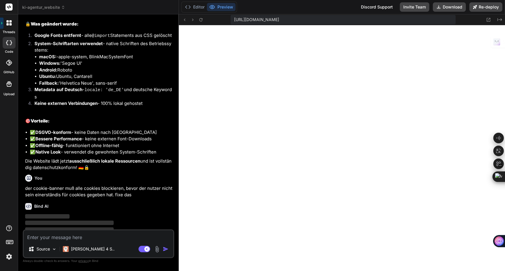
click at [9, 259] on img at bounding box center [9, 256] width 10 height 10
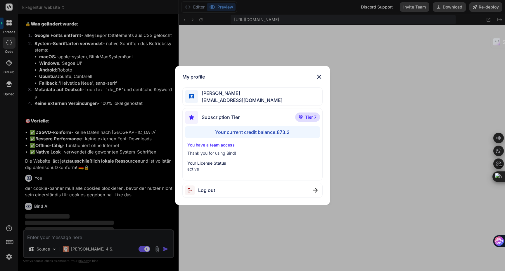
click at [320, 76] on img at bounding box center [319, 76] width 7 height 7
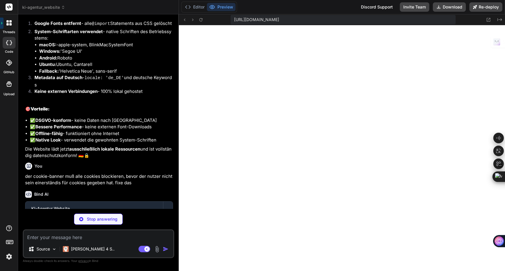
scroll to position [1050, 0]
type textarea "x"
type textarea ") }"
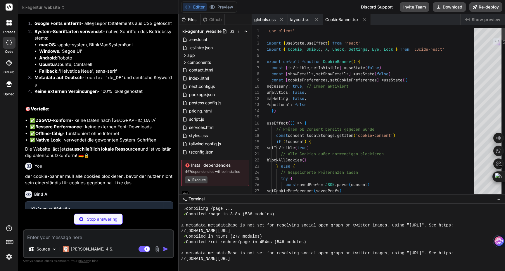
scroll to position [1061, 0]
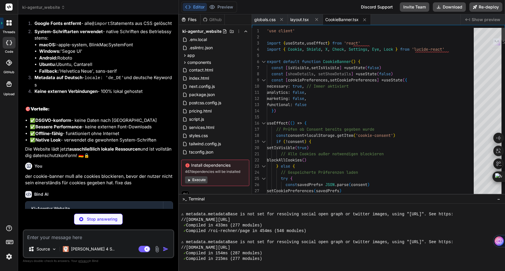
type textarea "x"
type textarea "</main> <Footer /> <CookieBanner /> </div> ) }"
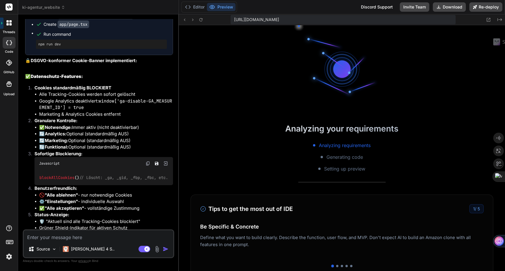
scroll to position [1566, 0]
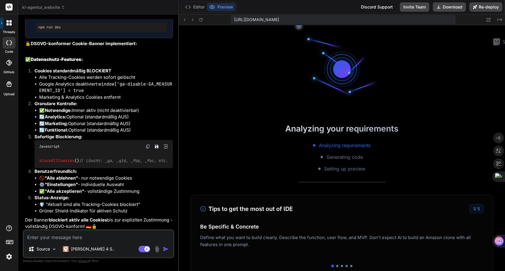
type textarea "x"
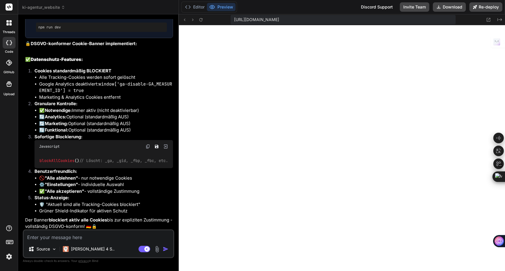
scroll to position [1939, 0]
click at [35, 237] on textarea at bounding box center [99, 235] width 150 height 11
paste textarea "./app/page.tsx:2:0 Module not found: Can't resolve './components/Hero' 1 | impo…"
type textarea "./app/page.tsx:2:0 Module not found: Can't resolve './components/Hero' 1 | impo…"
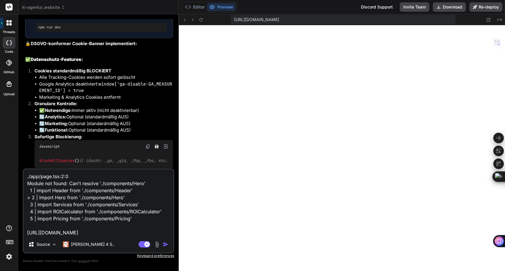
type textarea "x"
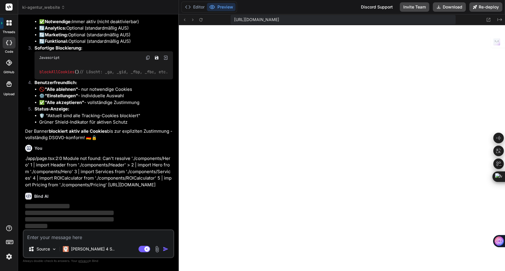
scroll to position [1659, 0]
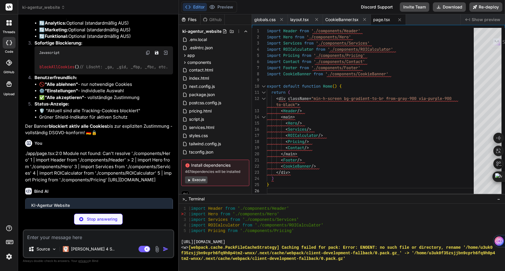
type textarea "x"
type textarea "div> </div> </div> </section> ) }"
type textarea "x"
type textarea "</div> </div> </div> </div> </div> </section> ) }"
type textarea "x"
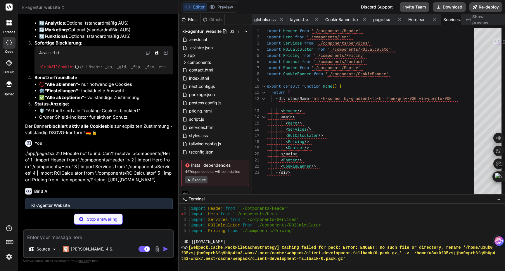
type textarea "cursor: pointer; border: 2px solid #fff; box-shadow: 0 0 10px rgba(147, 51, 234…"
type textarea "x"
type textarea "</button> </div> </div> </section> ) }"
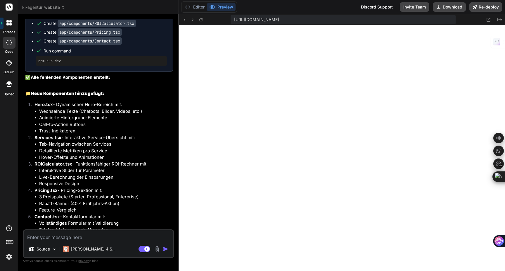
scroll to position [1934, 0]
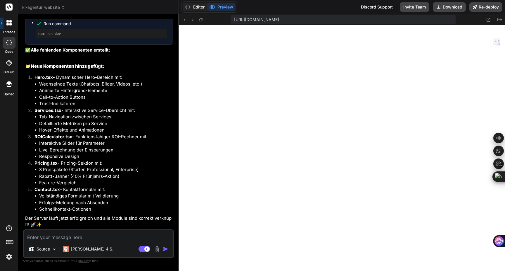
click at [199, 7] on button "Editor" at bounding box center [195, 7] width 24 height 8
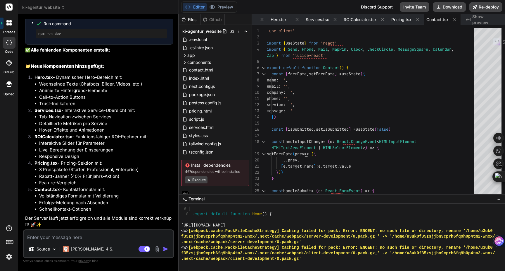
click at [200, 178] on button "Execute" at bounding box center [196, 179] width 23 height 7
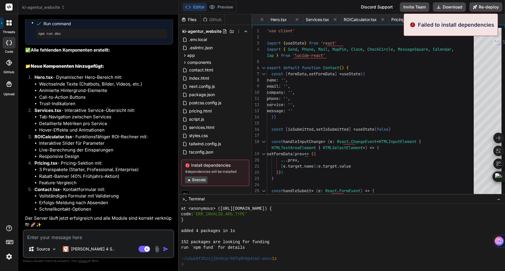
scroll to position [4073, 0]
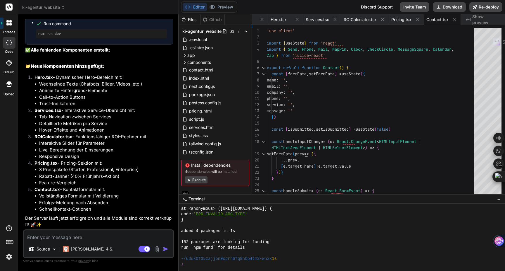
click at [196, 179] on button "Execute" at bounding box center [196, 179] width 23 height 7
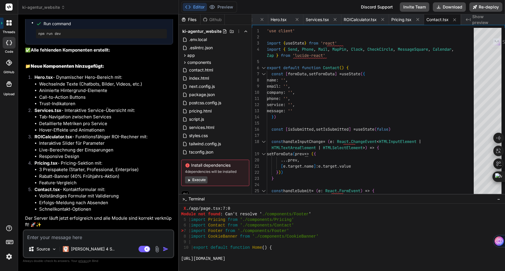
scroll to position [4323, 0]
click at [204, 181] on button "Execute" at bounding box center [196, 179] width 23 height 7
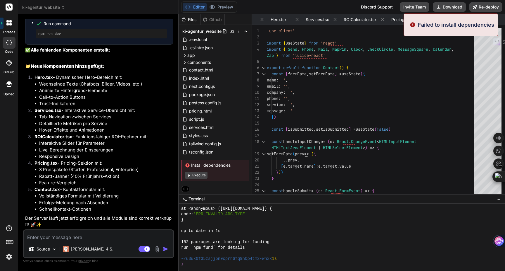
click at [193, 174] on button "Execute" at bounding box center [196, 174] width 23 height 7
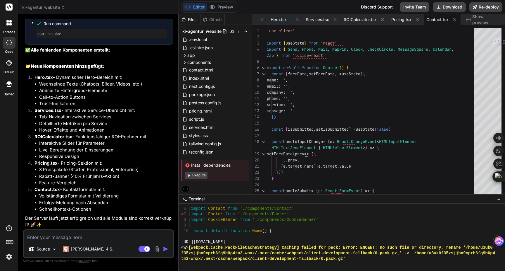
scroll to position [5301, 0]
click at [262, 21] on icon at bounding box center [262, 19] width 5 height 5
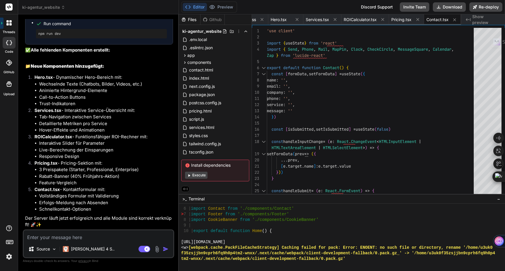
click at [262, 21] on icon at bounding box center [262, 19] width 5 height 5
click at [262, 21] on span "Hero.tsx" at bounding box center [262, 20] width 16 height 6
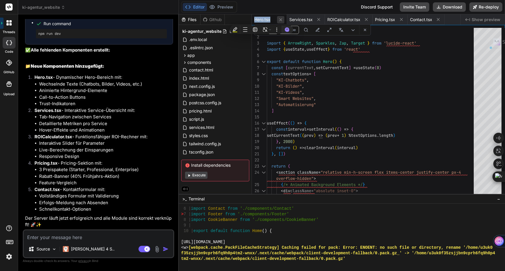
click at [282, 20] on icon at bounding box center [280, 19] width 3 height 3
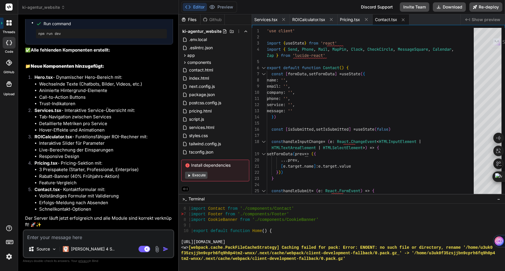
click at [282, 20] on icon at bounding box center [283, 19] width 5 height 5
click at [292, 20] on icon at bounding box center [293, 19] width 3 height 3
click at [318, 19] on icon at bounding box center [317, 19] width 5 height 5
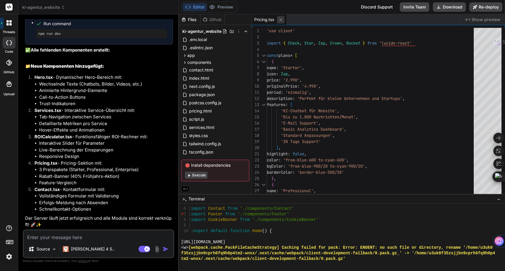
click at [282, 20] on icon at bounding box center [280, 19] width 5 height 5
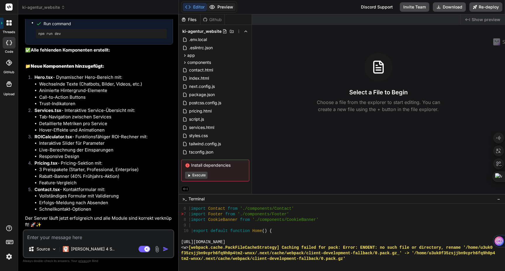
click at [214, 7] on icon at bounding box center [212, 7] width 6 height 6
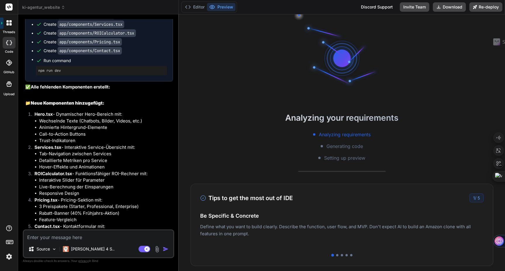
scroll to position [1005, 0]
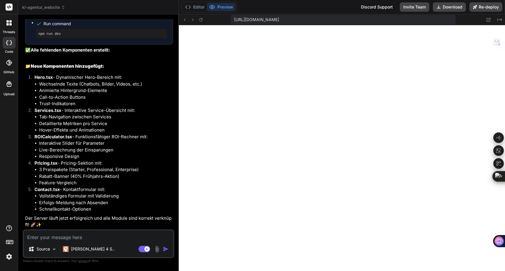
type textarea "x"
click at [52, 235] on textarea at bounding box center [99, 235] width 150 height 11
paste textarea "Failed to compile ./app/page.tsx:7:0 Module not found: Can't resolve './compone…"
type textarea "Failed to compile ./app/page.tsx:7:0 Module not found: Can't resolve './compone…"
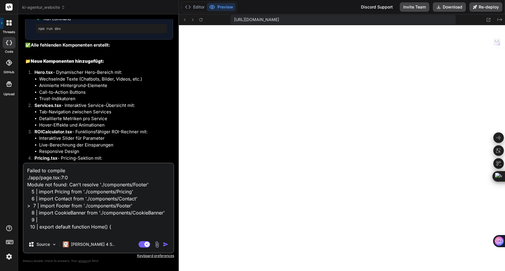
scroll to position [7, 0]
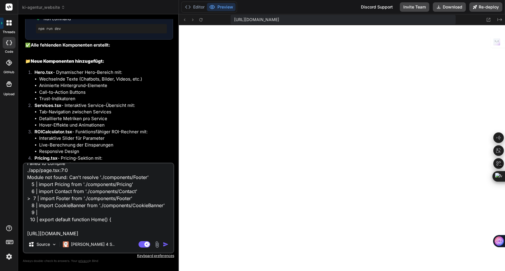
type textarea "x"
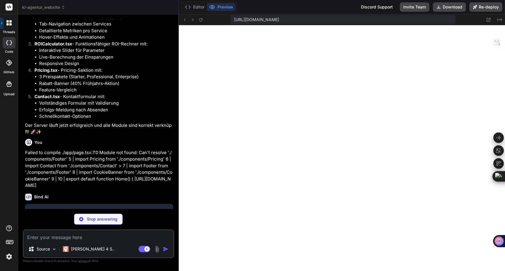
scroll to position [1098, 0]
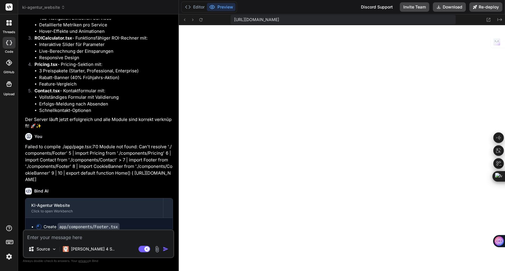
type textarea "x"
click at [202, 19] on icon at bounding box center [201, 19] width 5 height 5
click at [204, 20] on button at bounding box center [201, 19] width 7 height 7
